Goal: Transaction & Acquisition: Purchase product/service

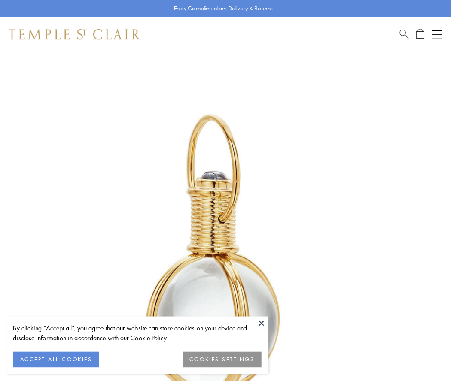
scroll to position [224, 0]
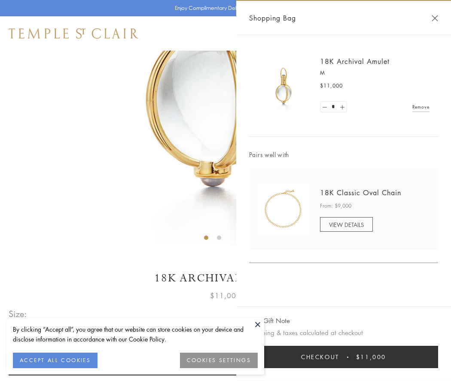
click at [344, 357] on button "Checkout $11,000" at bounding box center [343, 357] width 189 height 22
